Goal: Information Seeking & Learning: Learn about a topic

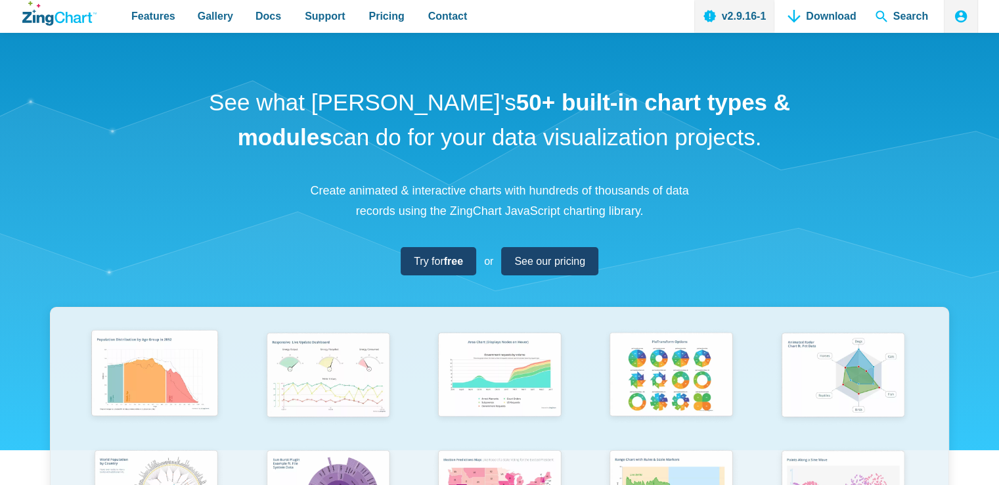
click at [137, 366] on img "App Content" at bounding box center [154, 375] width 141 height 101
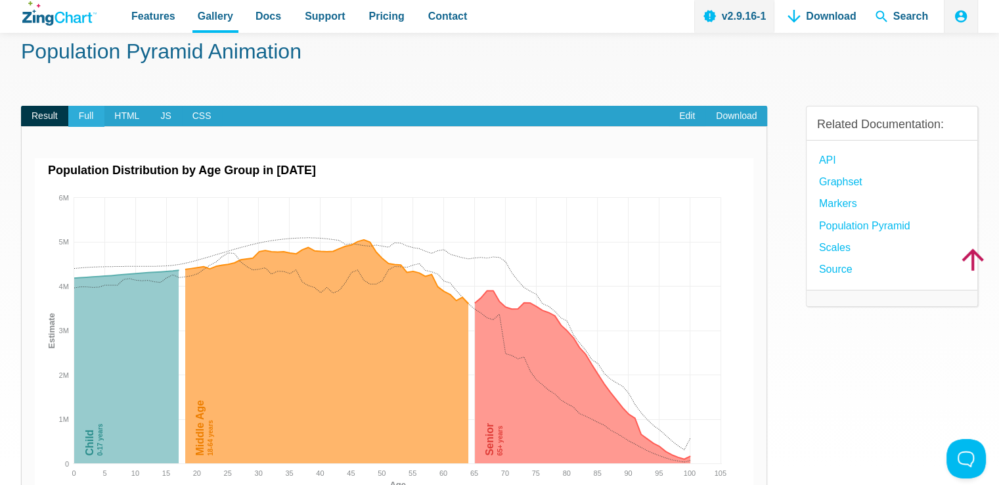
click at [91, 117] on span "Full" at bounding box center [86, 116] width 36 height 21
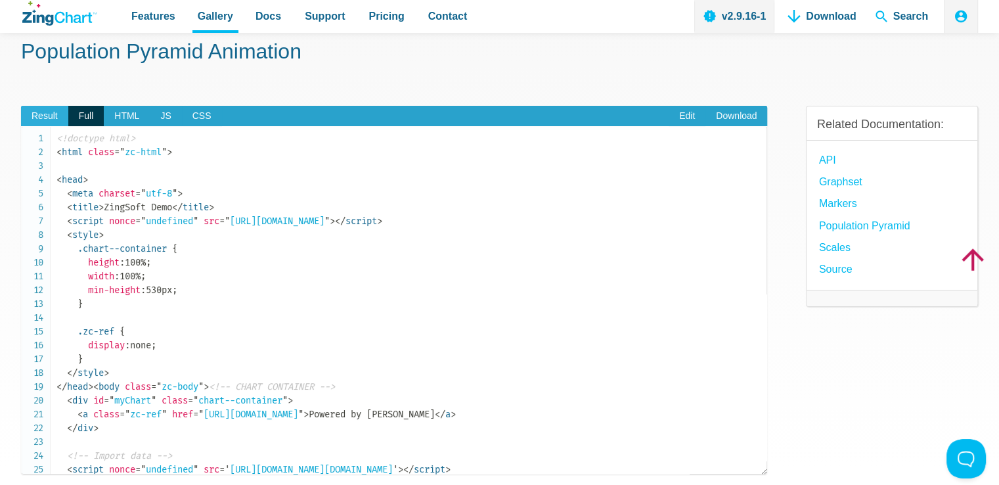
click at [47, 113] on span "Result" at bounding box center [44, 116] width 47 height 21
